Goal: Task Accomplishment & Management: Use online tool/utility

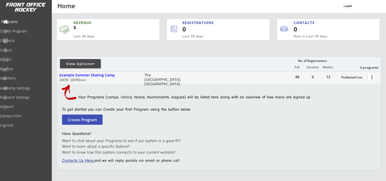
click at [23, 20] on div "Programs" at bounding box center [24, 22] width 46 height 4
click at [373, 77] on button "more_vert" at bounding box center [372, 77] width 8 height 8
click at [83, 65] on div "View Options" at bounding box center [80, 63] width 41 height 5
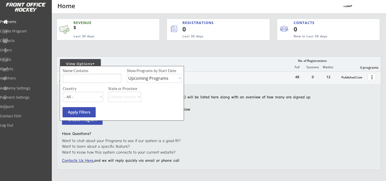
click at [154, 81] on select "Upcoming Programs Past Programs Specific Date Range" at bounding box center [154, 78] width 55 height 9
select select ""Past Programs""
click at [127, 74] on select "Upcoming Programs Past Programs Specific Date Range" at bounding box center [154, 78] width 55 height 9
click at [75, 111] on button "Apply Filters" at bounding box center [79, 112] width 33 height 10
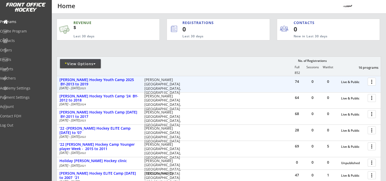
click at [373, 82] on div at bounding box center [373, 81] width 9 height 9
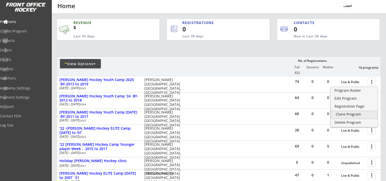
click at [352, 114] on div "Clone Program" at bounding box center [354, 114] width 37 height 4
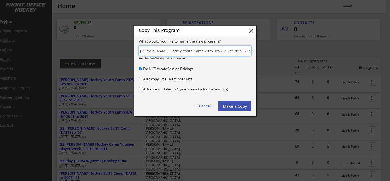
click at [215, 51] on input "input" at bounding box center [195, 51] width 112 height 10
click at [243, 51] on input "input" at bounding box center [195, 51] width 112 height 10
type input "Bergeron Hockey Youth Camp 2026 BY-2014 to 2020"
click at [232, 107] on button "Make a Copy" at bounding box center [235, 106] width 33 height 10
